Goal: Transaction & Acquisition: Obtain resource

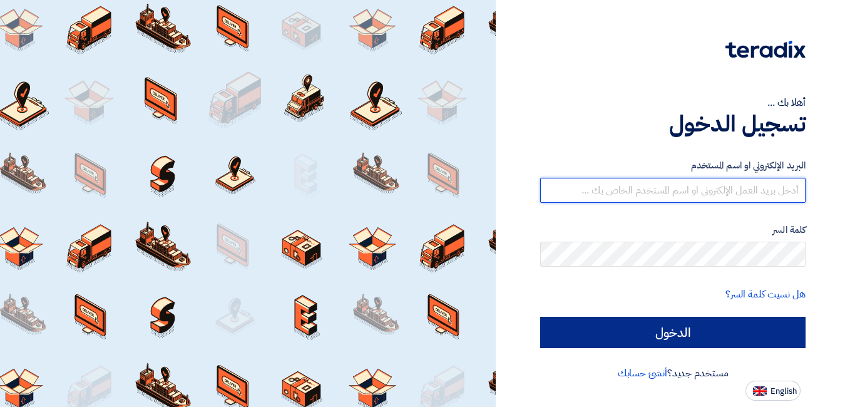
type input "[EMAIL_ADDRESS][DOMAIN_NAME]"
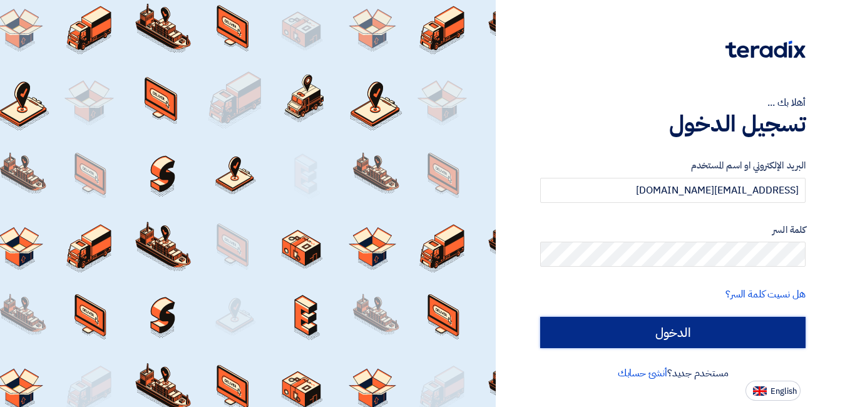
click at [674, 328] on input "الدخول" at bounding box center [672, 332] width 265 height 31
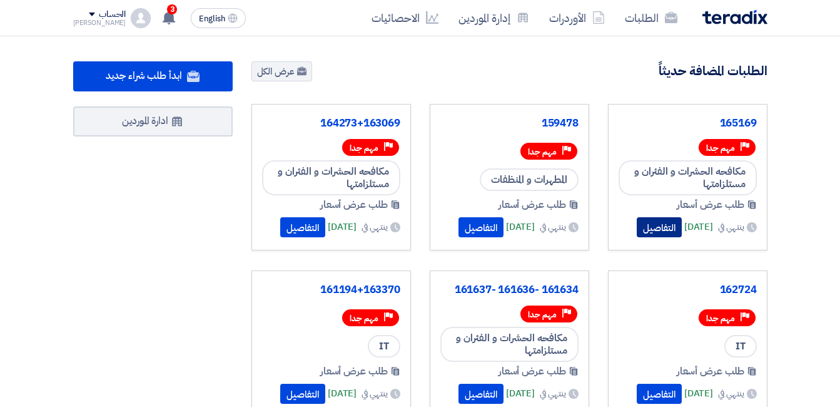
click at [644, 225] on button "التفاصيل" at bounding box center [659, 227] width 45 height 20
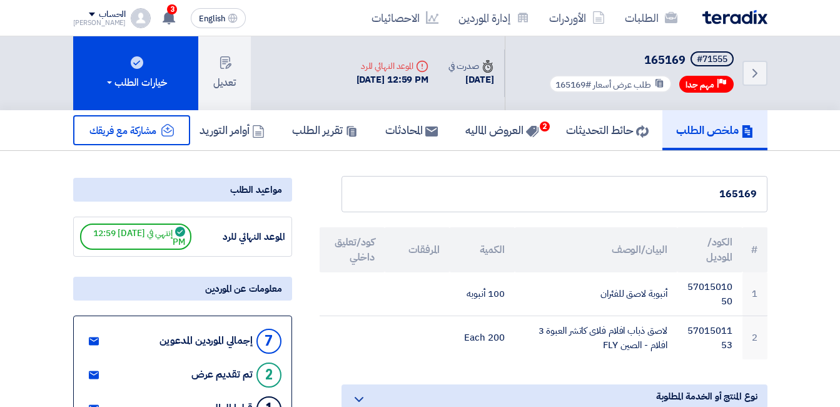
scroll to position [63, 0]
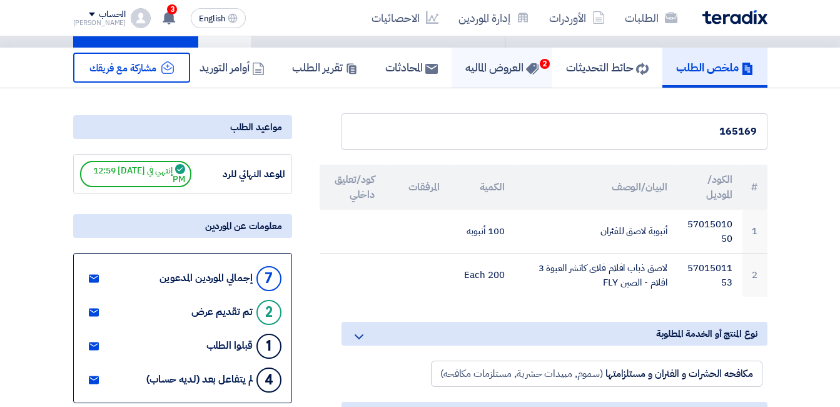
click at [495, 71] on h5 "العروض الماليه 2" at bounding box center [502, 67] width 73 height 14
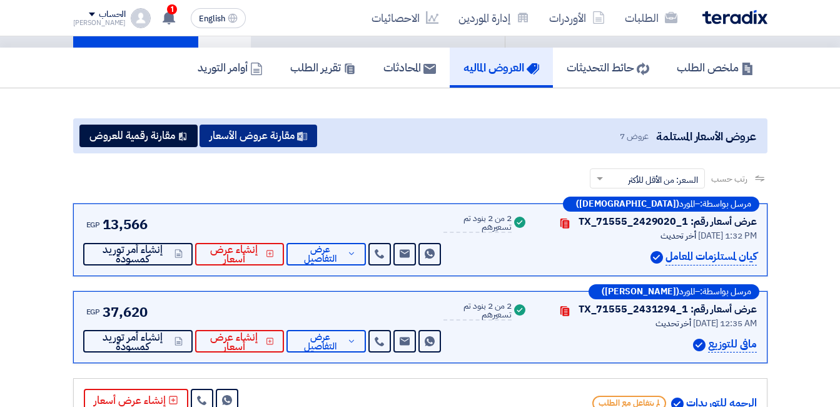
click at [253, 135] on button "مقارنة عروض الأسعار" at bounding box center [259, 136] width 118 height 23
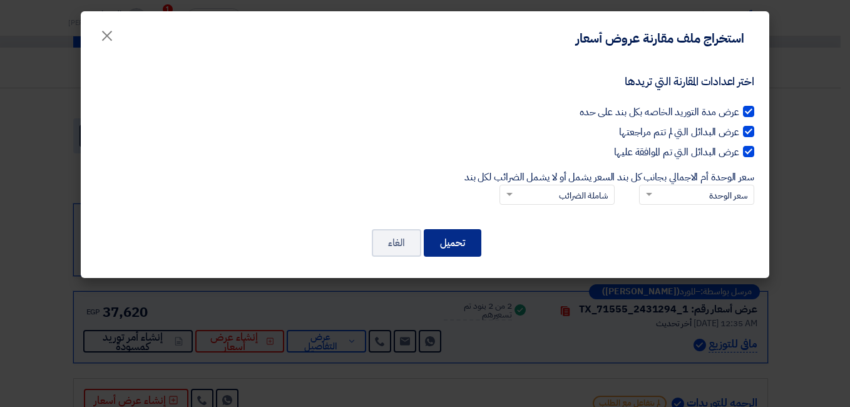
click at [462, 245] on button "تحميل" at bounding box center [453, 243] width 58 height 28
